Goal: Information Seeking & Learning: Learn about a topic

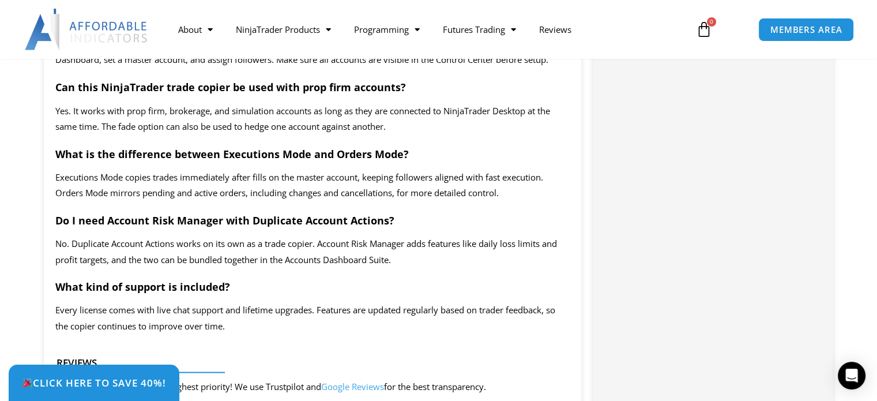
scroll to position [2093, 0]
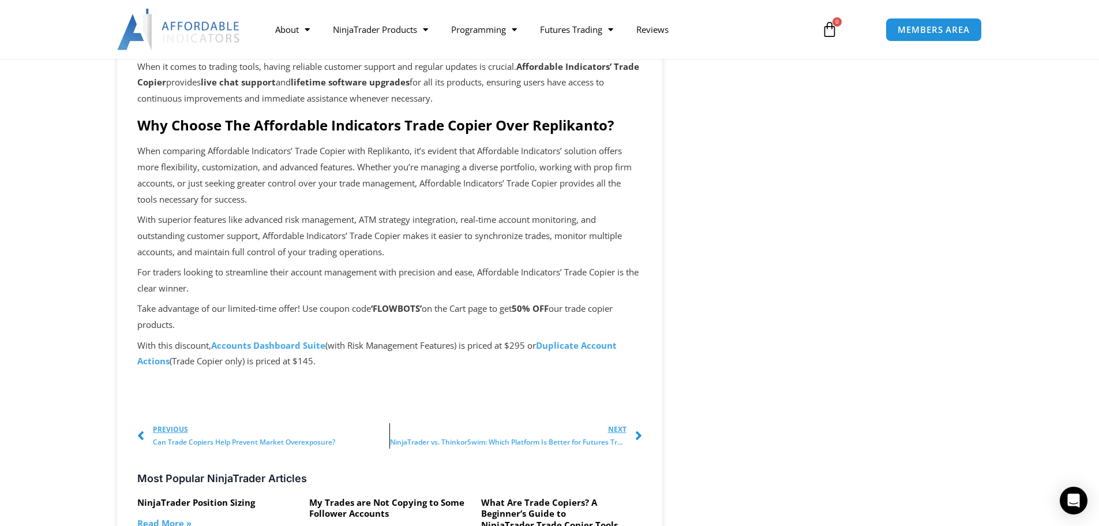
scroll to position [865, 0]
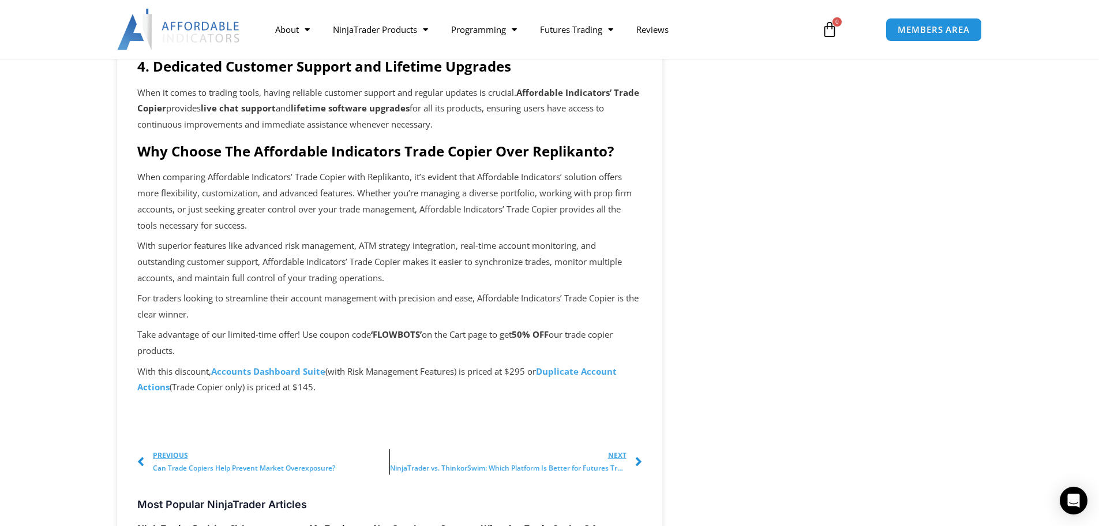
copy div "Why Choose The Affordable Indicators Trade Copier Over Replikanto? When compari…"
drag, startPoint x: 129, startPoint y: 163, endPoint x: 349, endPoint y: 401, distance: 324.1
drag, startPoint x: 512, startPoint y: 347, endPoint x: 743, endPoint y: 251, distance: 250.4
